Goal: Task Accomplishment & Management: Manage account settings

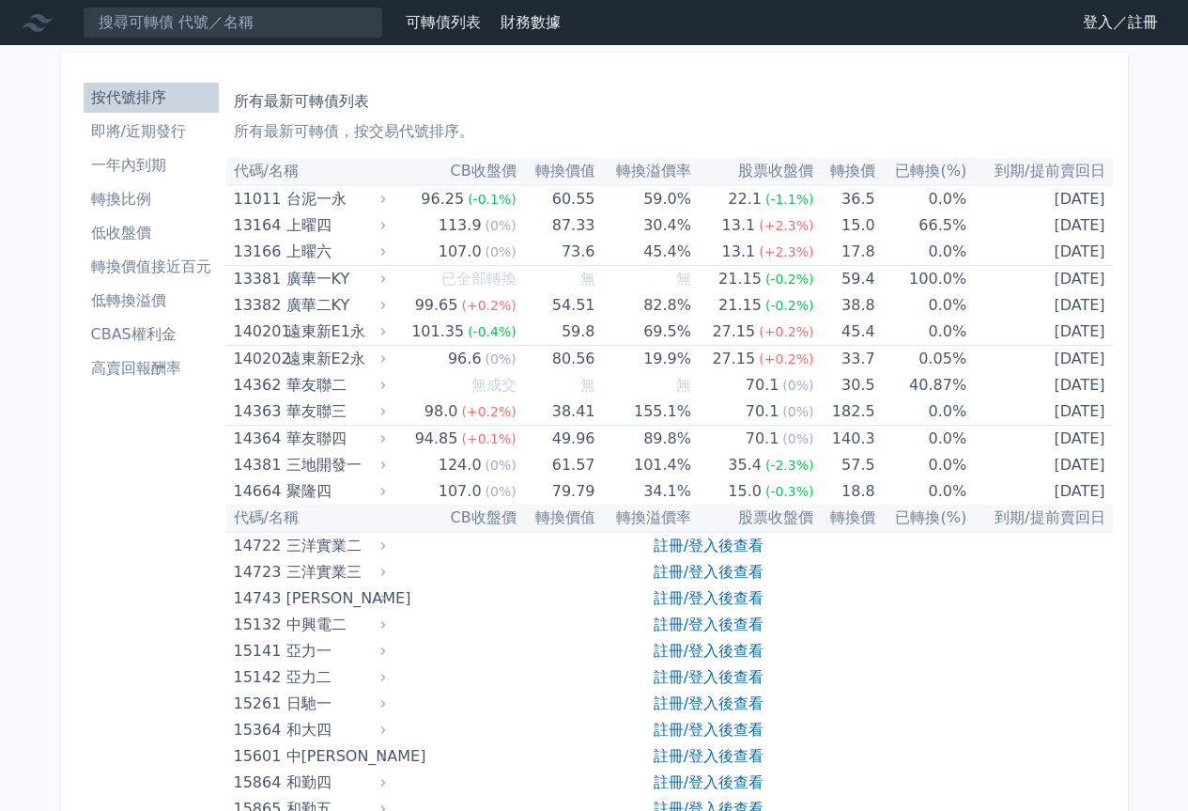
click at [1094, 18] on link "登入／註冊" at bounding box center [1120, 23] width 105 height 30
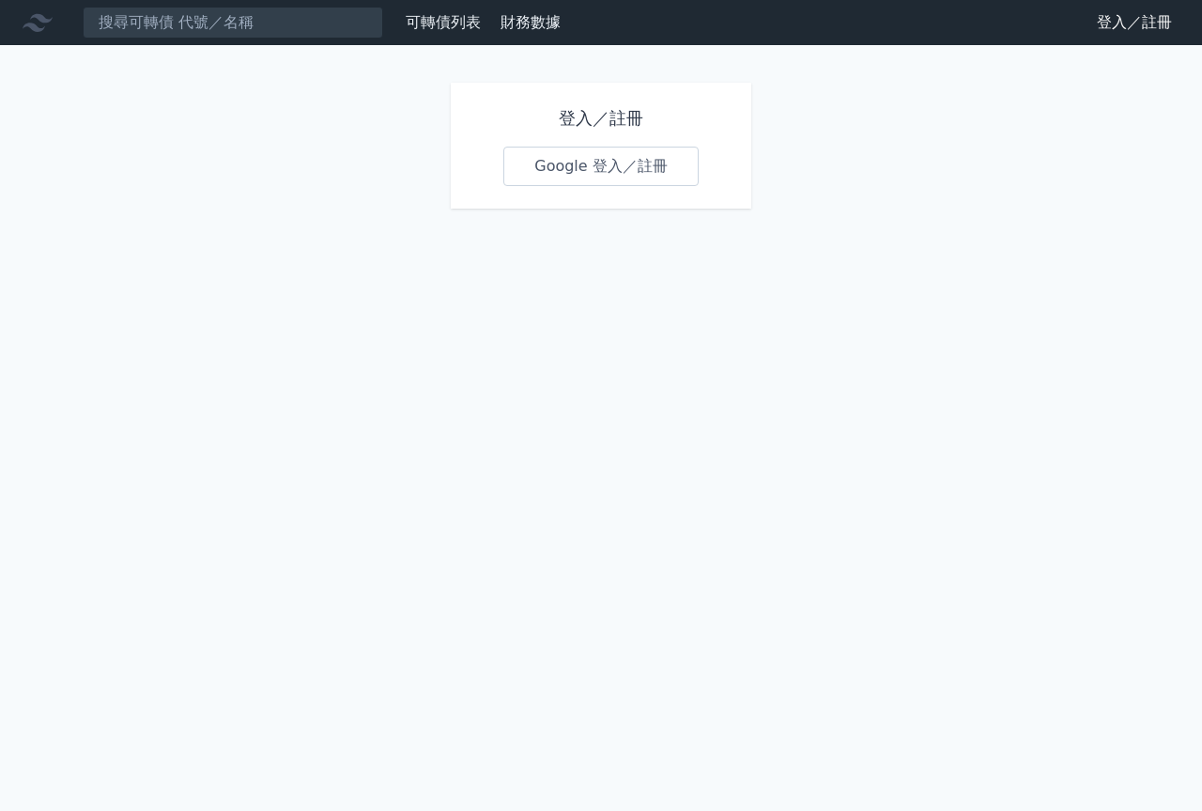
click at [585, 182] on link "Google 登入／註冊" at bounding box center [600, 166] width 195 height 39
click at [587, 169] on link "Google 登入／註冊" at bounding box center [600, 166] width 195 height 39
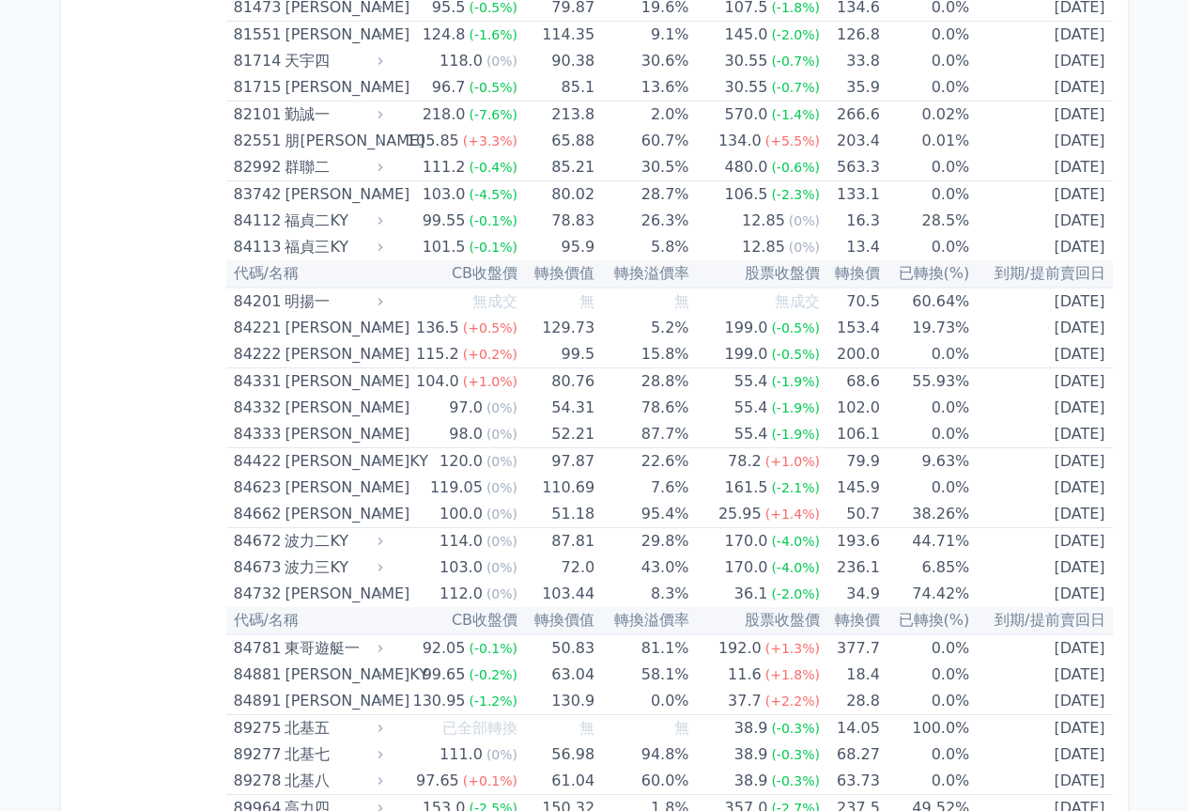
scroll to position [11056, 0]
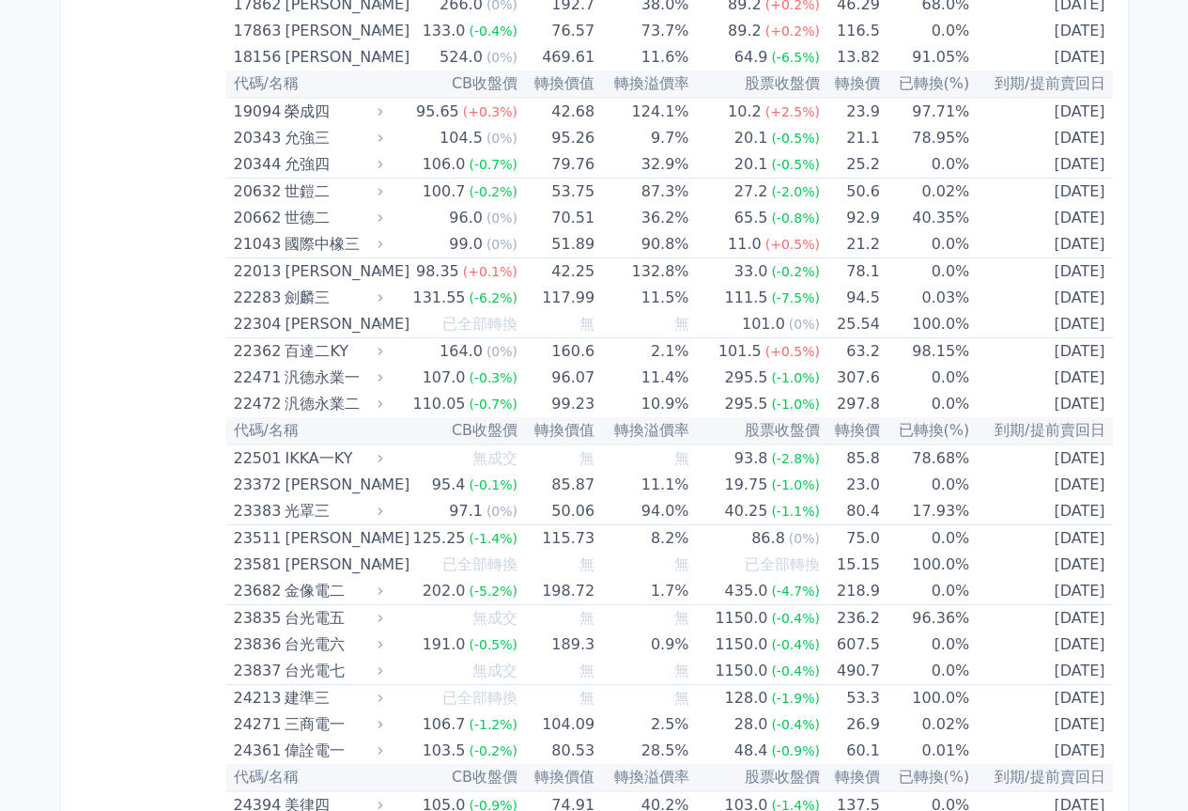
scroll to position [0, 0]
